Goal: Find specific page/section: Find specific page/section

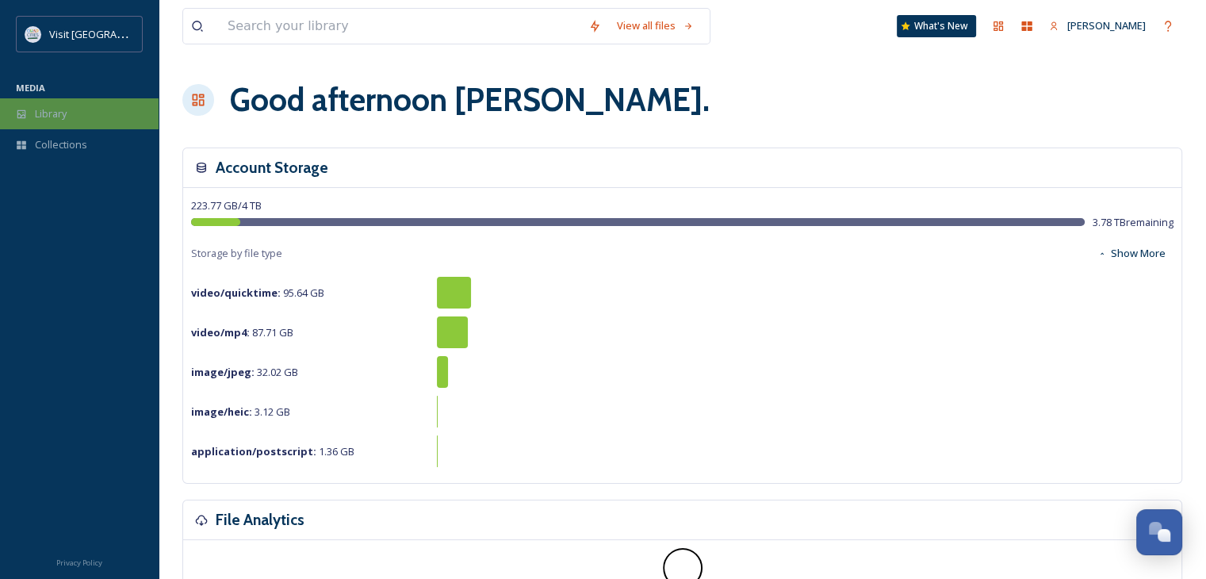
click at [92, 109] on div "Library" at bounding box center [79, 113] width 159 height 31
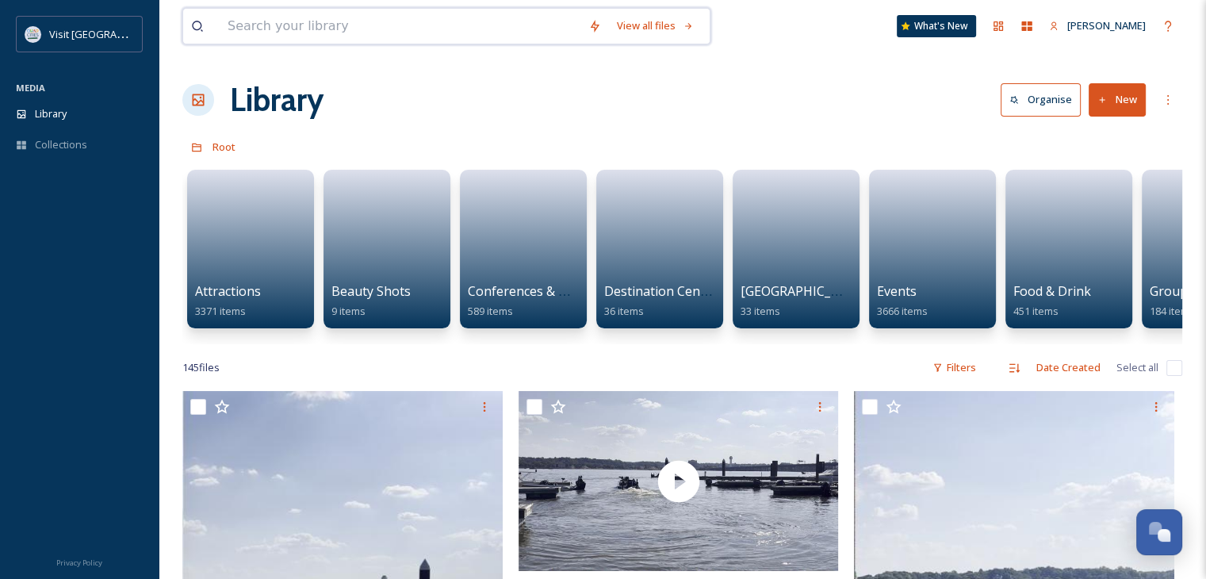
click at [462, 39] on input at bounding box center [400, 26] width 361 height 35
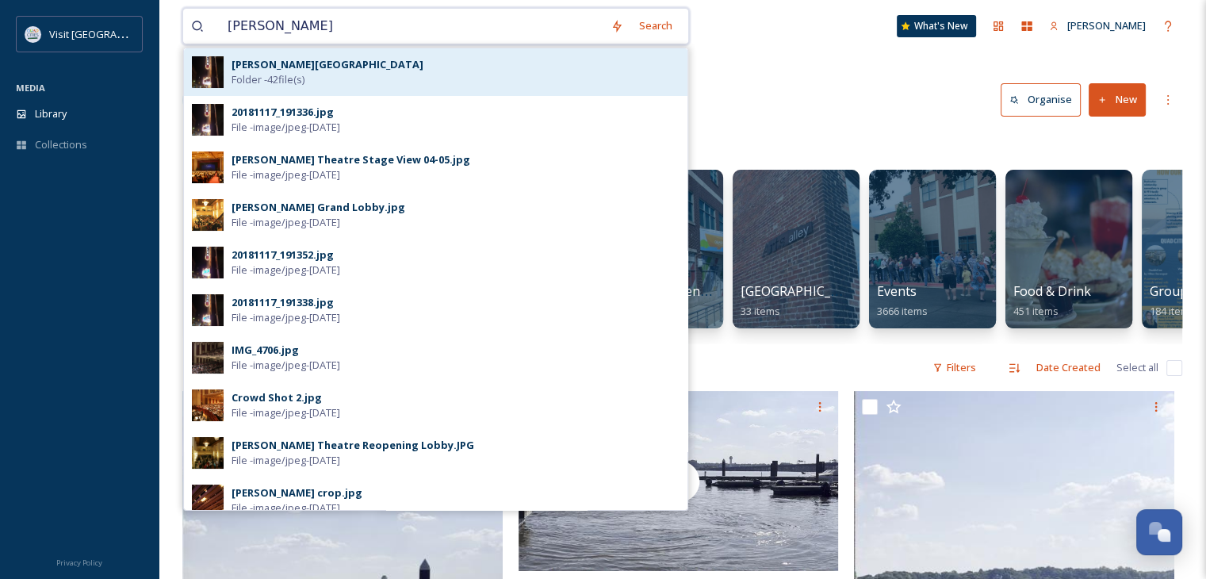
type input "[PERSON_NAME]"
click at [420, 86] on div "[PERSON_NAME] Theatre Folder - 42 file(s)" at bounding box center [436, 72] width 504 height 48
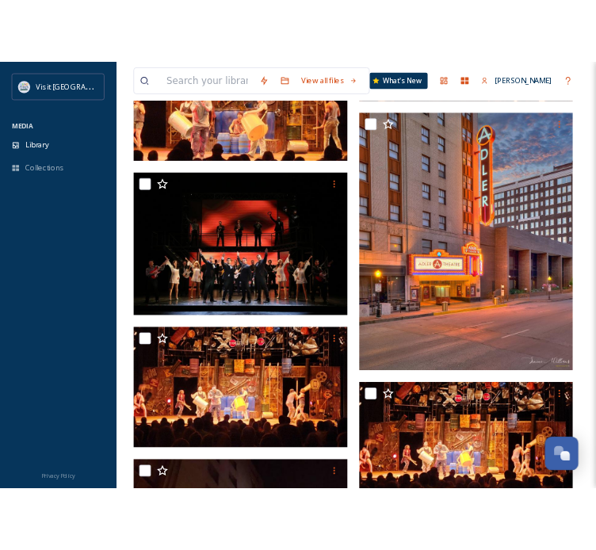
scroll to position [317, 0]
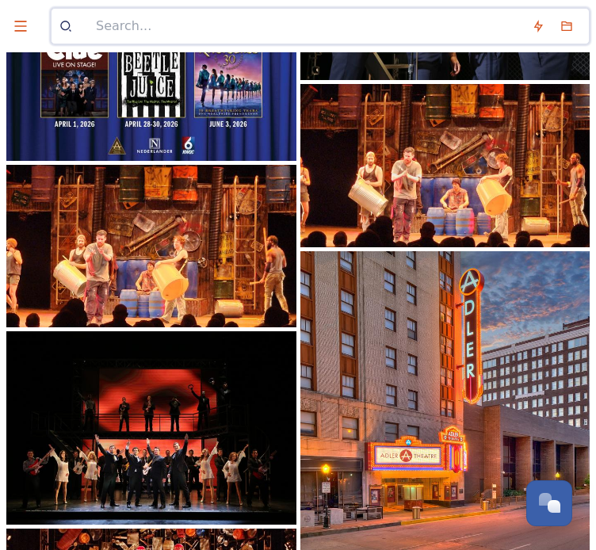
click at [194, 21] on input at bounding box center [306, 26] width 436 height 35
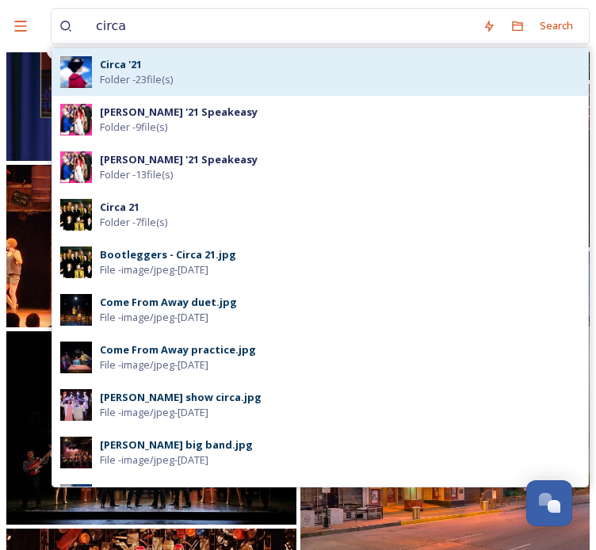
click at [220, 90] on div "Circa '21 Folder - 23 file(s)" at bounding box center [320, 72] width 536 height 48
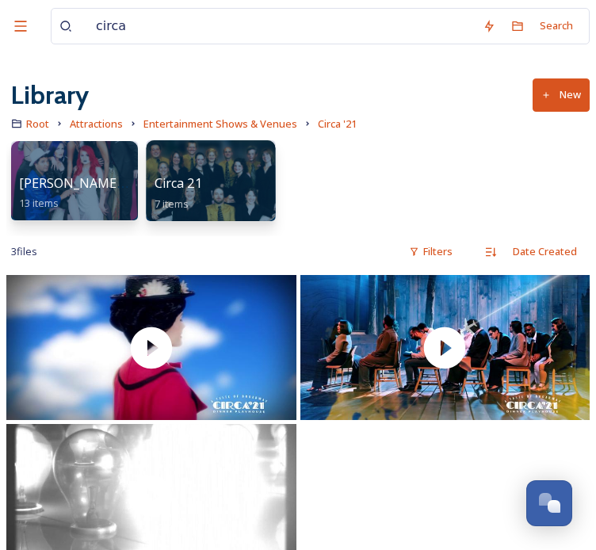
click at [238, 183] on div "Circa 21 7 items" at bounding box center [211, 194] width 113 height 40
click at [210, 39] on input "circa" at bounding box center [281, 26] width 387 height 35
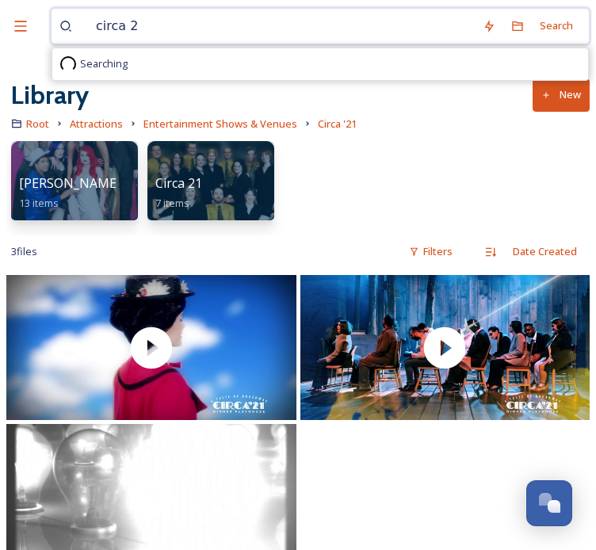
type input "circa 21"
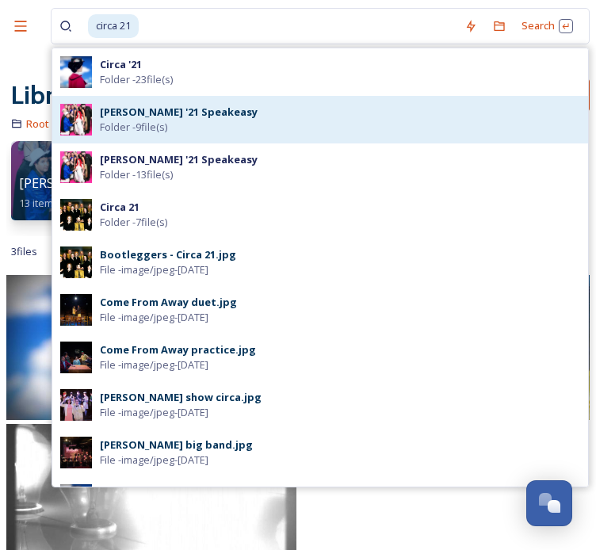
click at [219, 131] on div "Circa '21 Speakeasy Folder - 9 file(s)" at bounding box center [340, 120] width 481 height 30
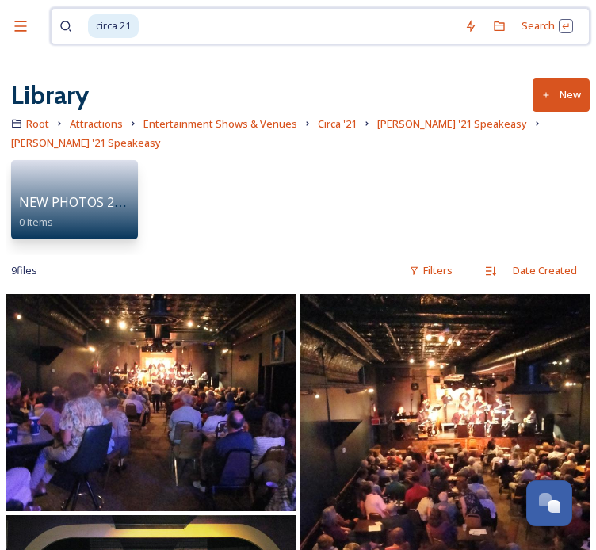
click at [140, 33] on div "circa 21" at bounding box center [272, 26] width 369 height 35
click at [424, 126] on span "[PERSON_NAME] '21 Speakeasy" at bounding box center [452, 124] width 150 height 14
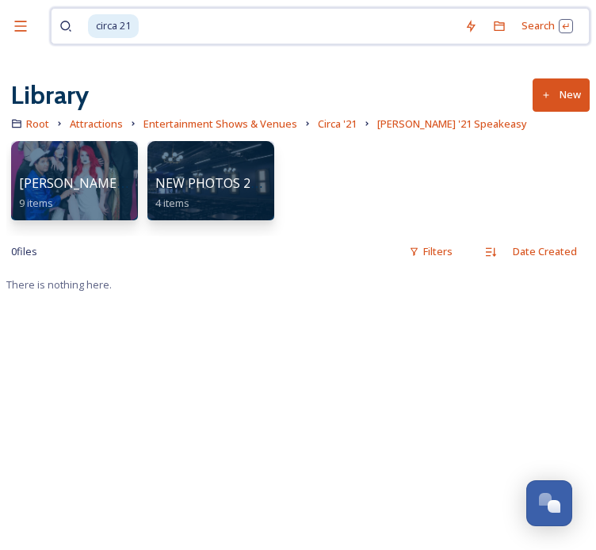
click at [178, 33] on input at bounding box center [298, 26] width 316 height 35
type input "circa"
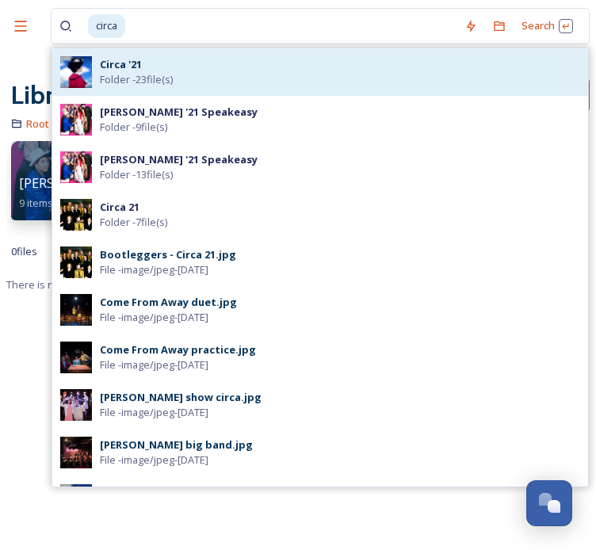
click at [333, 71] on div "Circa '21 Folder - 23 file(s)" at bounding box center [340, 72] width 481 height 30
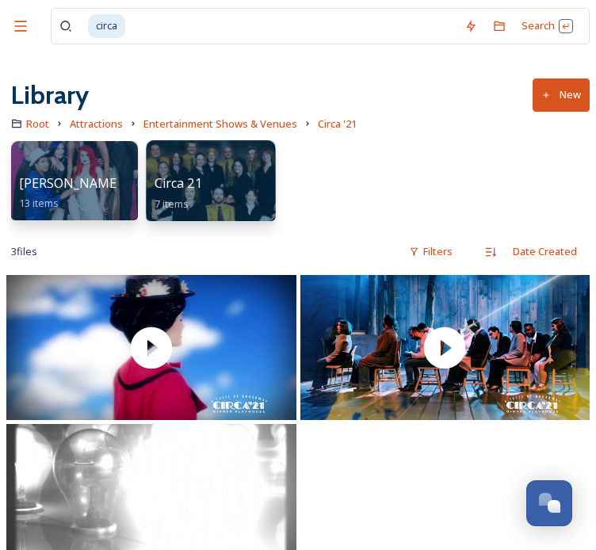
click at [216, 171] on div at bounding box center [210, 180] width 129 height 81
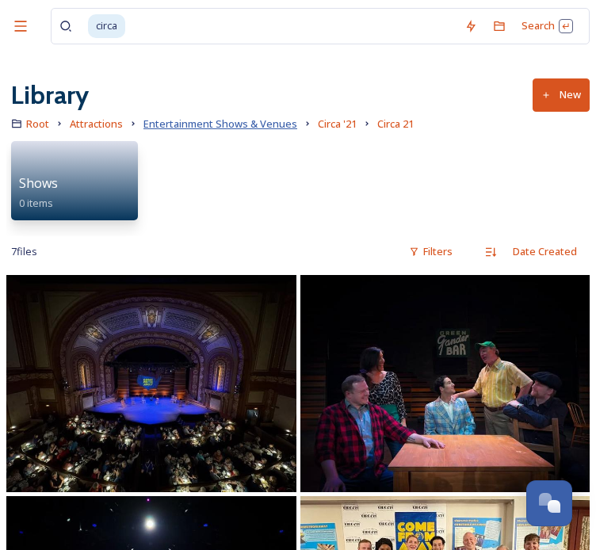
click at [225, 121] on span "Entertainment Shows & Venues" at bounding box center [221, 124] width 154 height 14
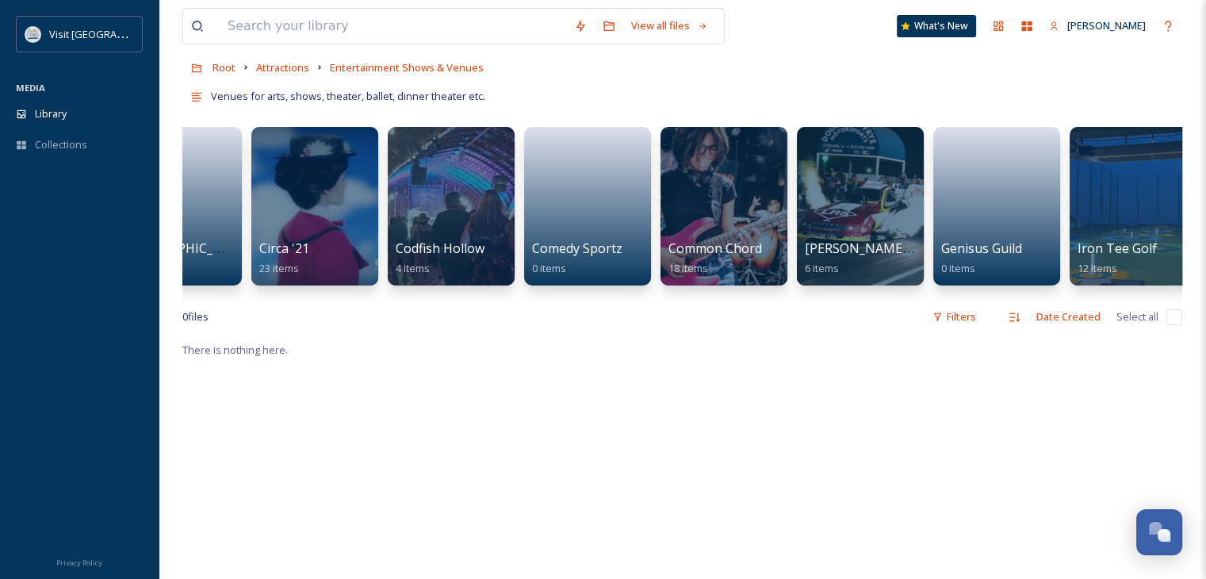
scroll to position [0, 619]
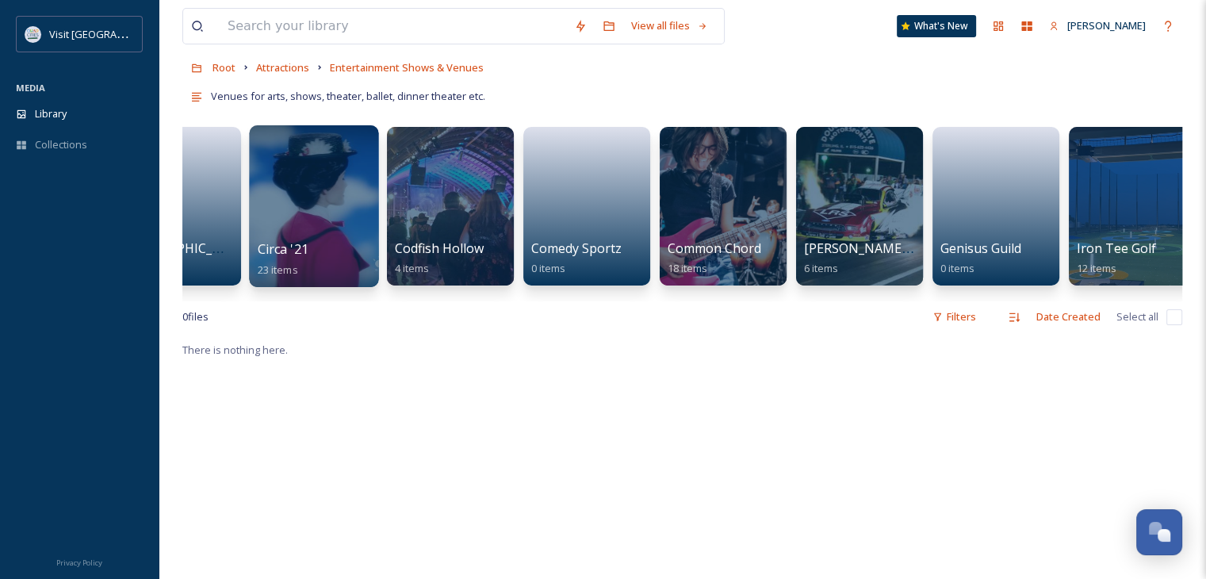
click at [326, 213] on div at bounding box center [313, 206] width 129 height 162
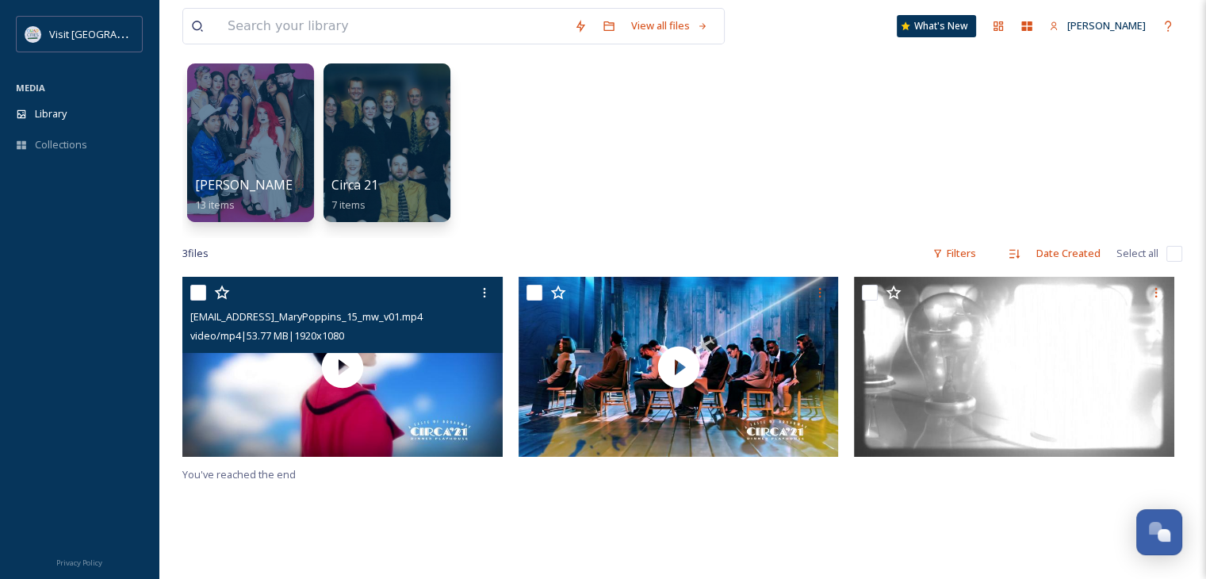
scroll to position [79, 0]
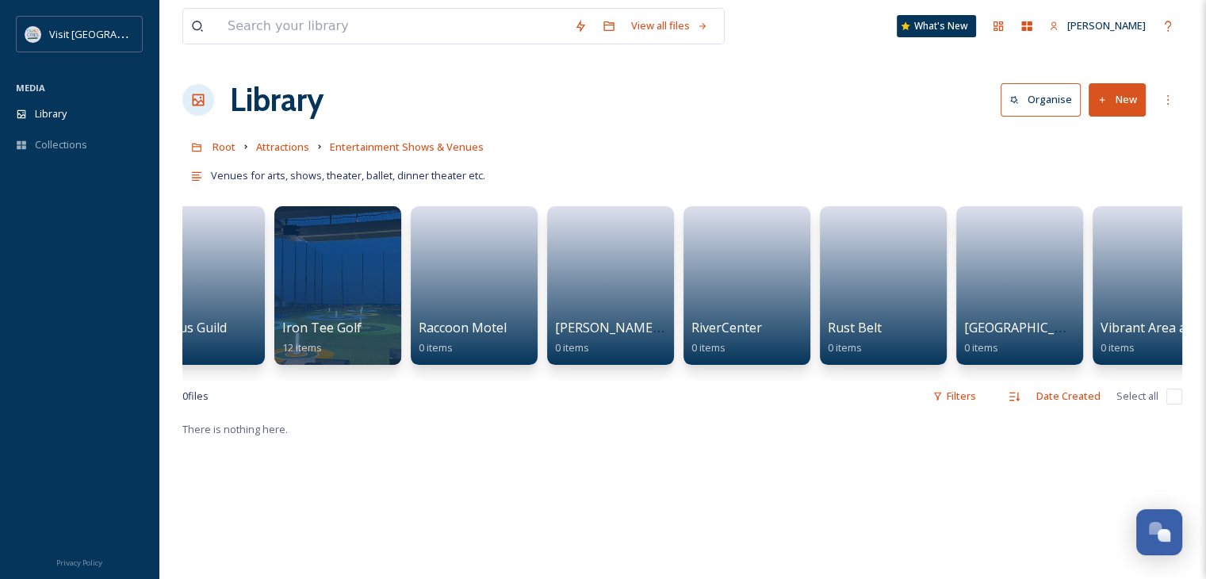
scroll to position [0, 1455]
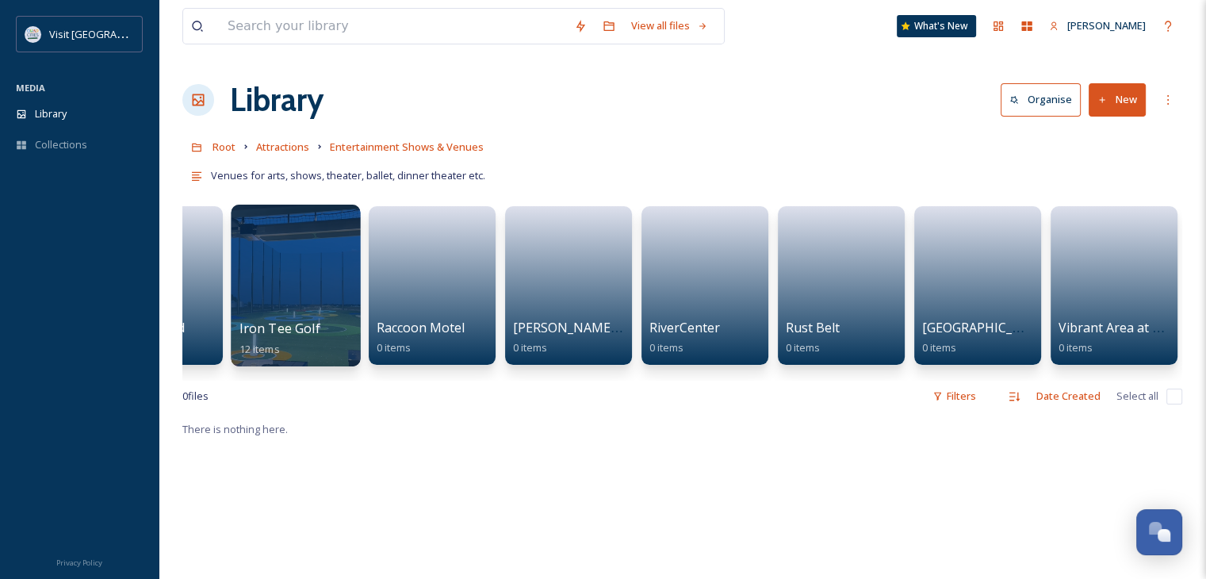
click at [305, 322] on span "Iron Tee Golf" at bounding box center [279, 328] width 81 height 17
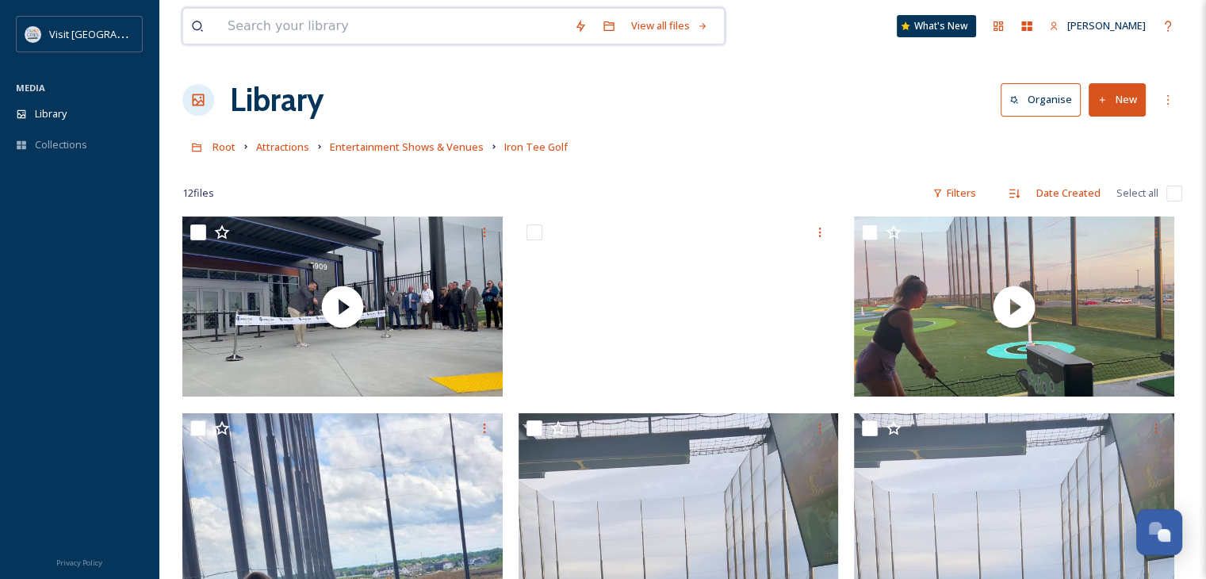
click at [345, 13] on input at bounding box center [393, 26] width 347 height 35
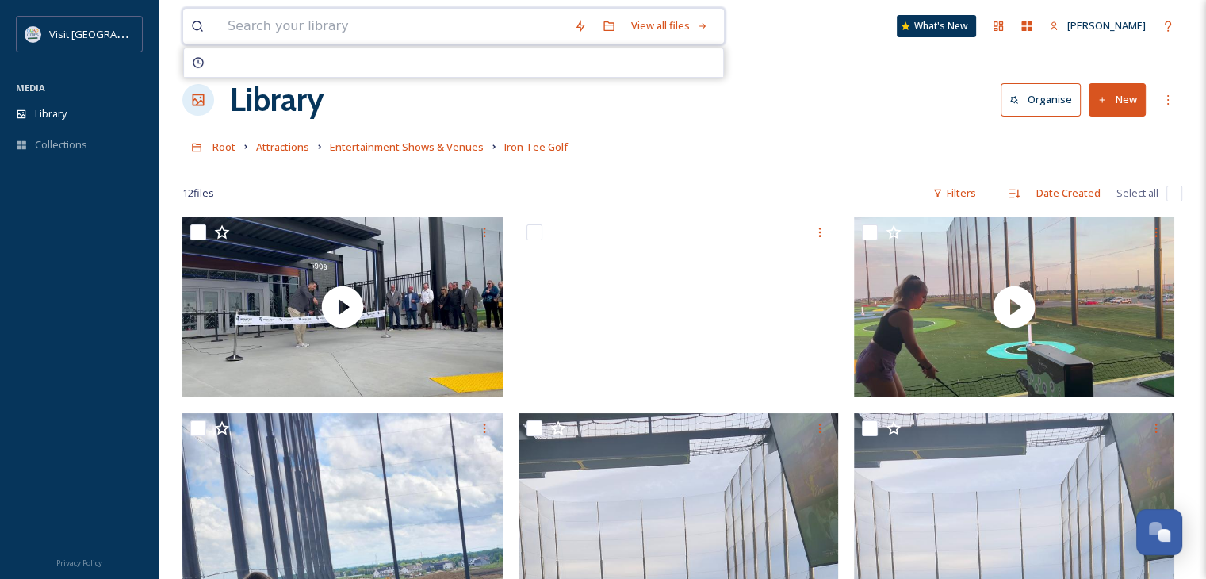
type input "s"
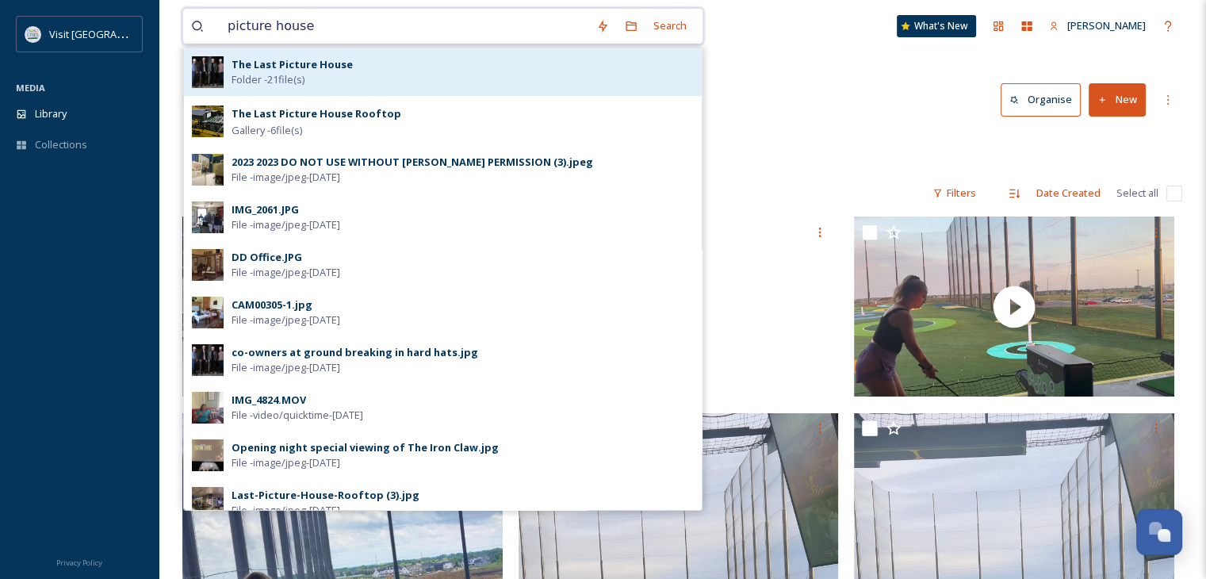
type input "picture house"
click at [400, 80] on div "The Last Picture House Folder - 21 file(s)" at bounding box center [463, 72] width 462 height 30
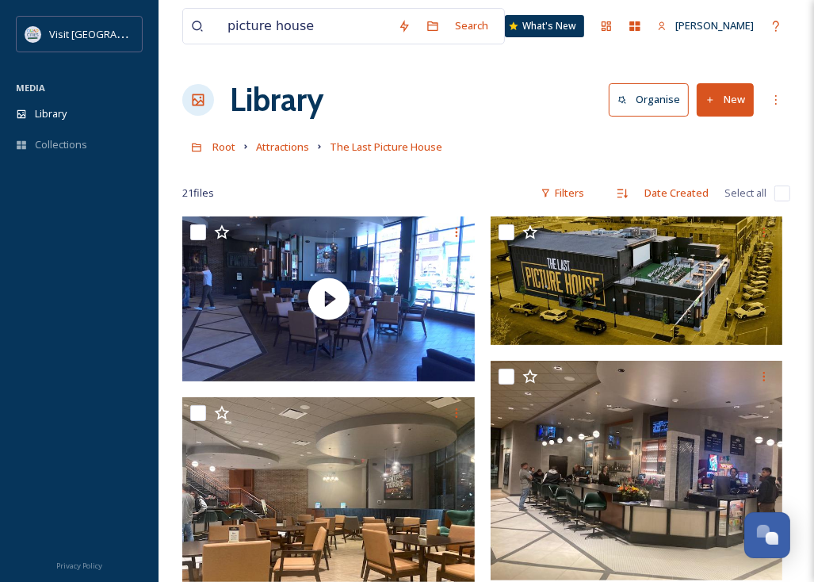
drag, startPoint x: 593, startPoint y: 273, endPoint x: 804, endPoint y: 328, distance: 218.1
drag, startPoint x: 320, startPoint y: 25, endPoint x: 188, endPoint y: 18, distance: 132.6
click at [189, 20] on div "picture house Search" at bounding box center [343, 26] width 323 height 36
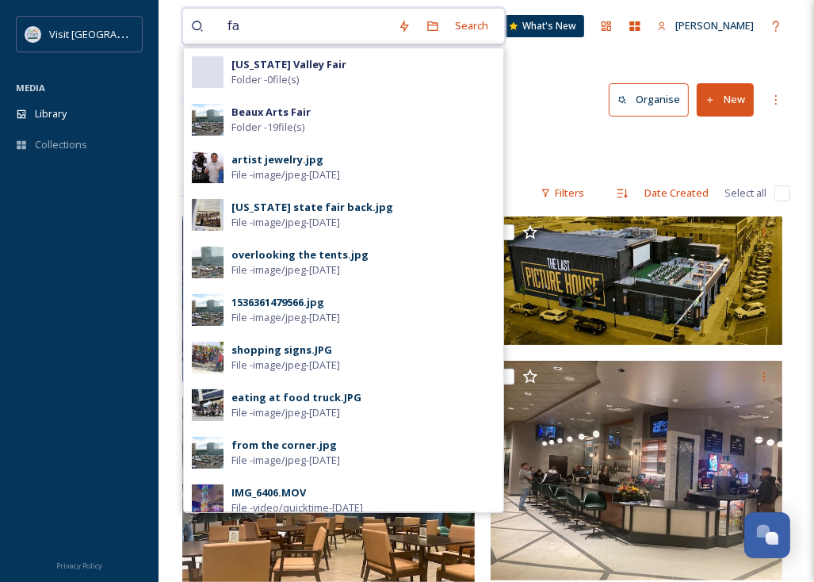
type input "f"
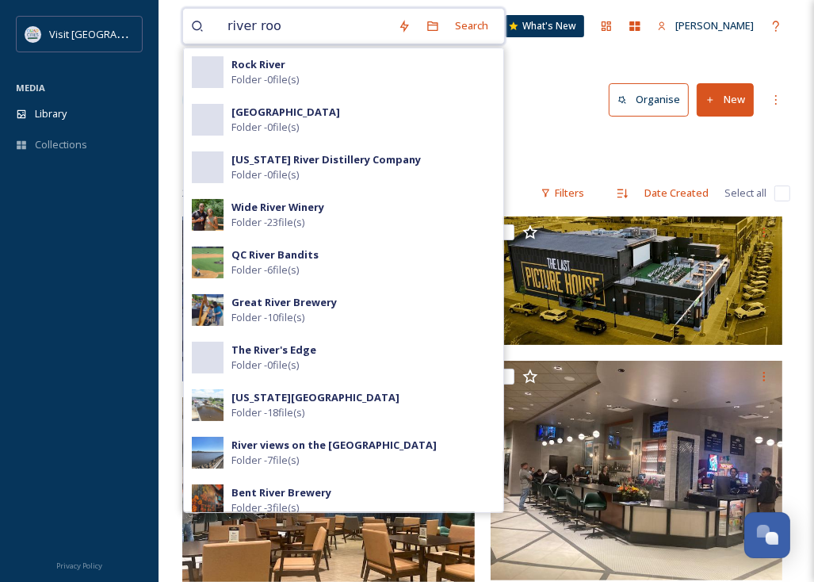
type input "river room"
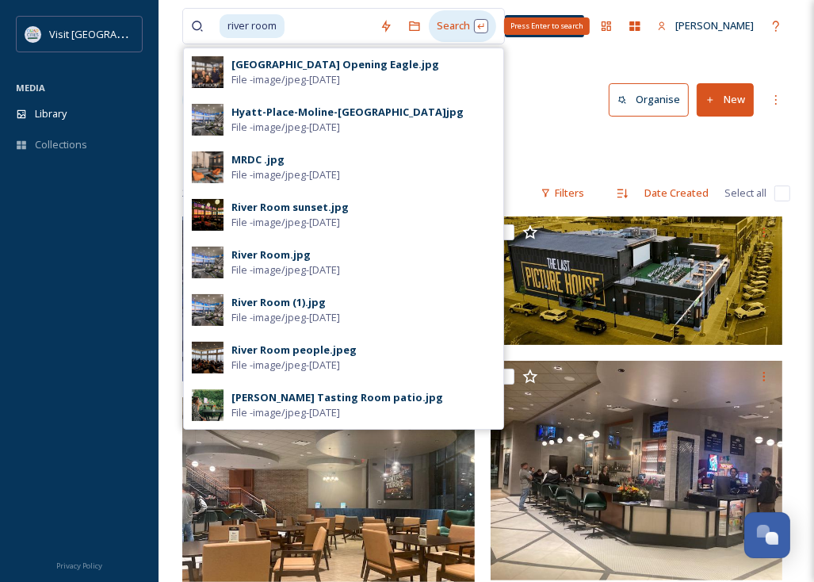
click at [459, 28] on div "Search Press Enter to search" at bounding box center [462, 25] width 67 height 31
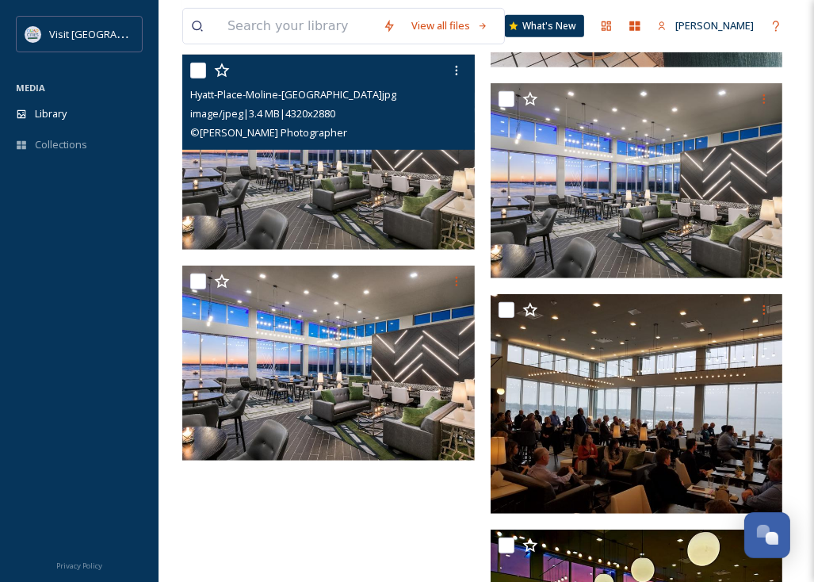
scroll to position [711, 0]
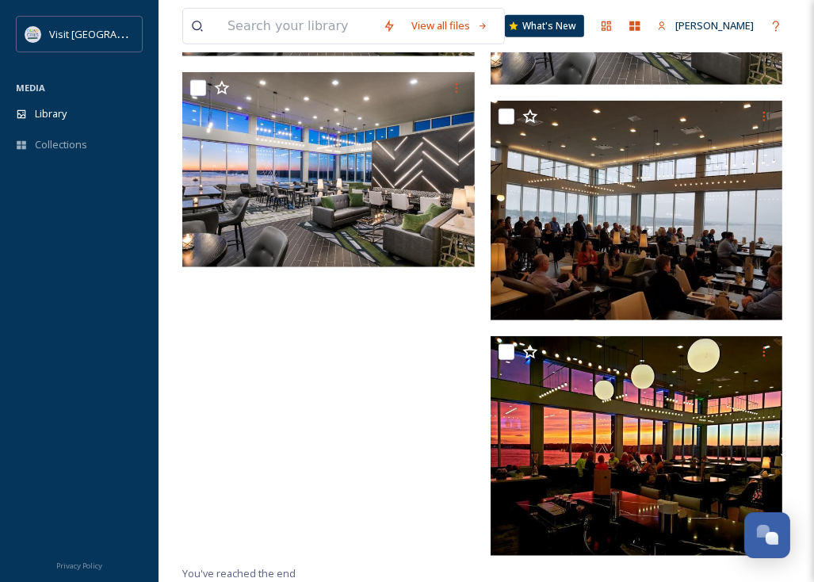
click at [347, 367] on div at bounding box center [332, 24] width 301 height 1080
